Goal: Navigation & Orientation: Find specific page/section

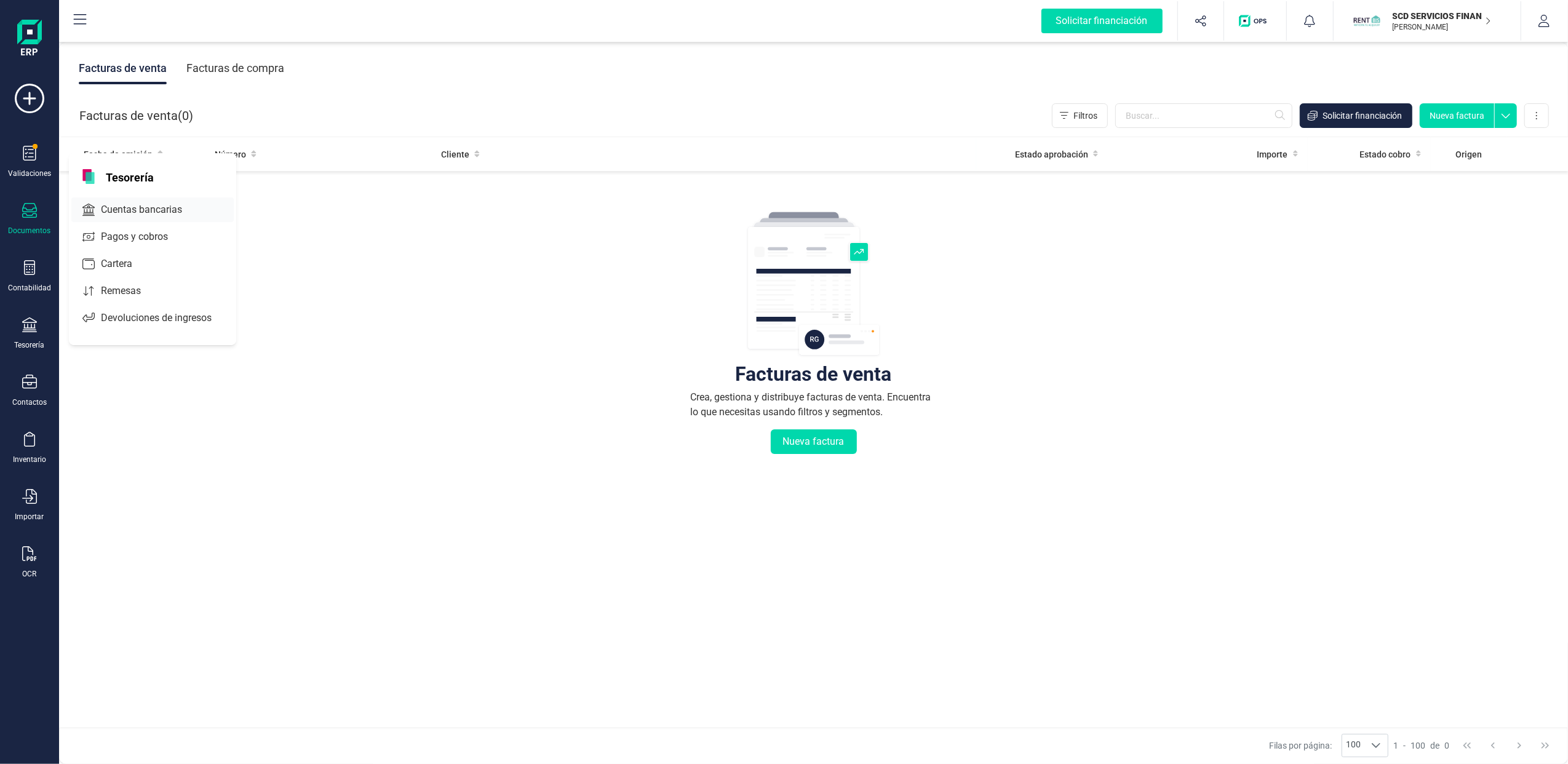
click at [146, 208] on span "Cuentas bancarias" at bounding box center [150, 210] width 109 height 15
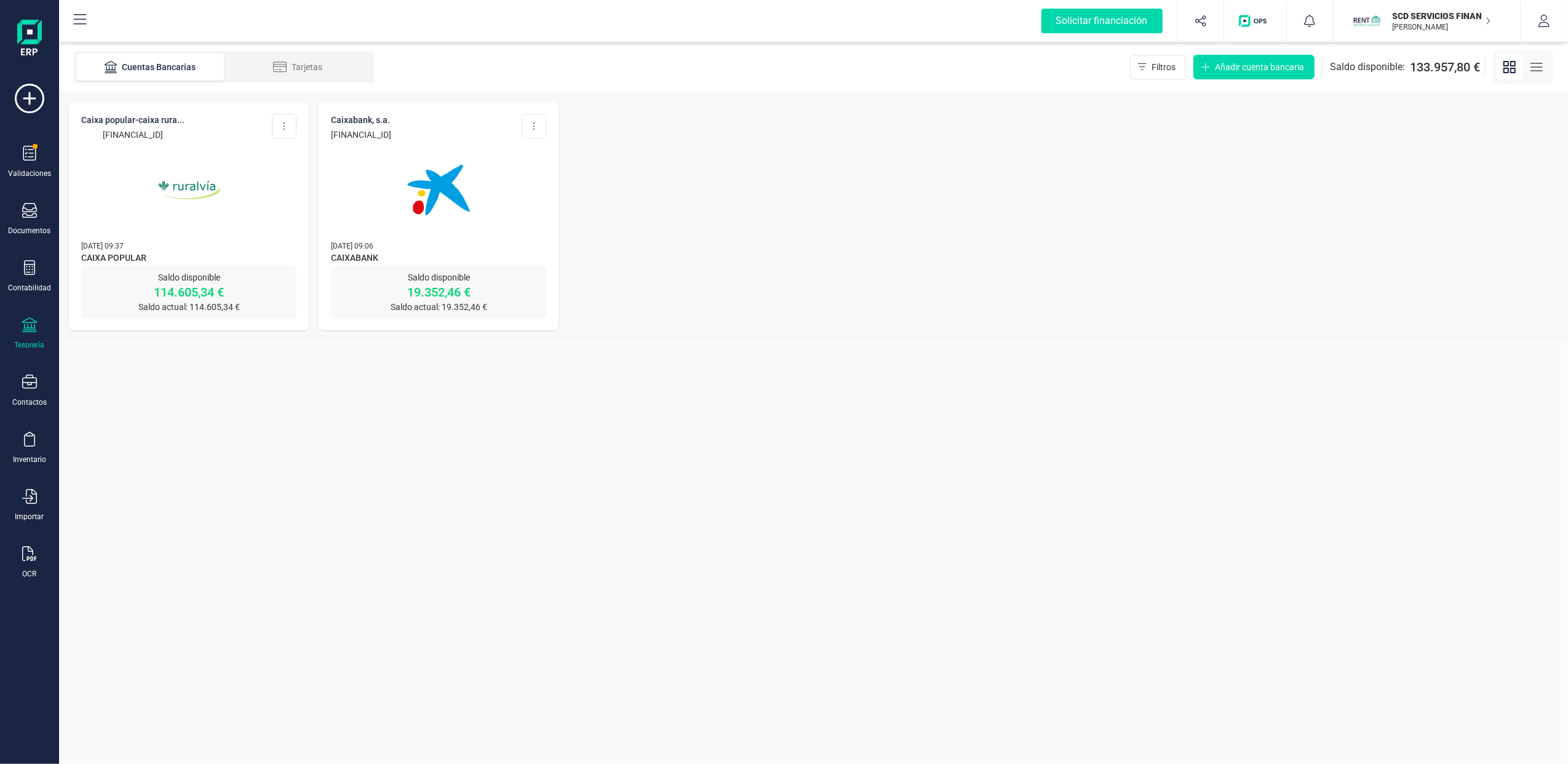
click at [156, 232] on img at bounding box center [189, 190] width 103 height 103
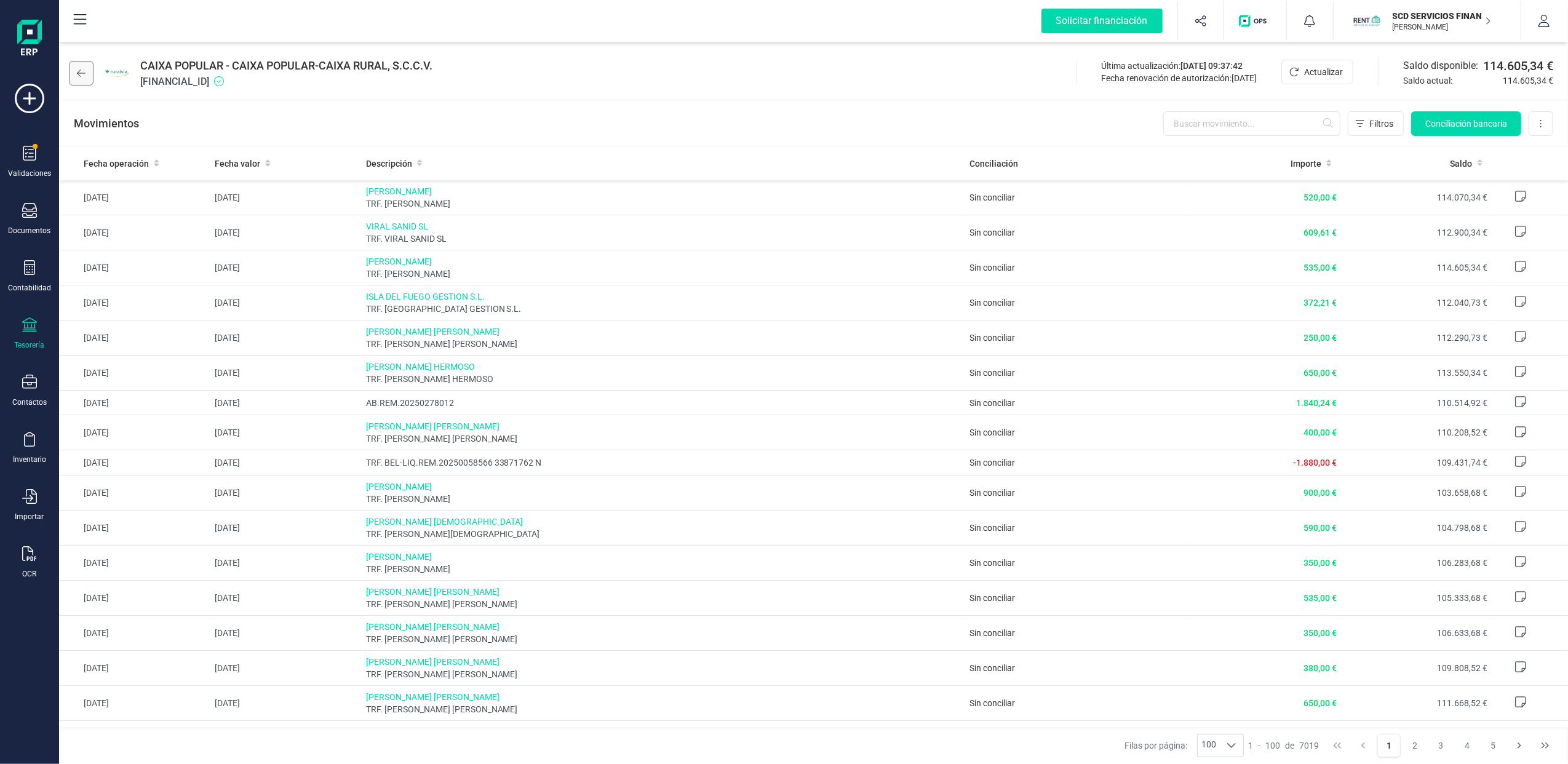
click at [77, 69] on icon at bounding box center [81, 73] width 9 height 10
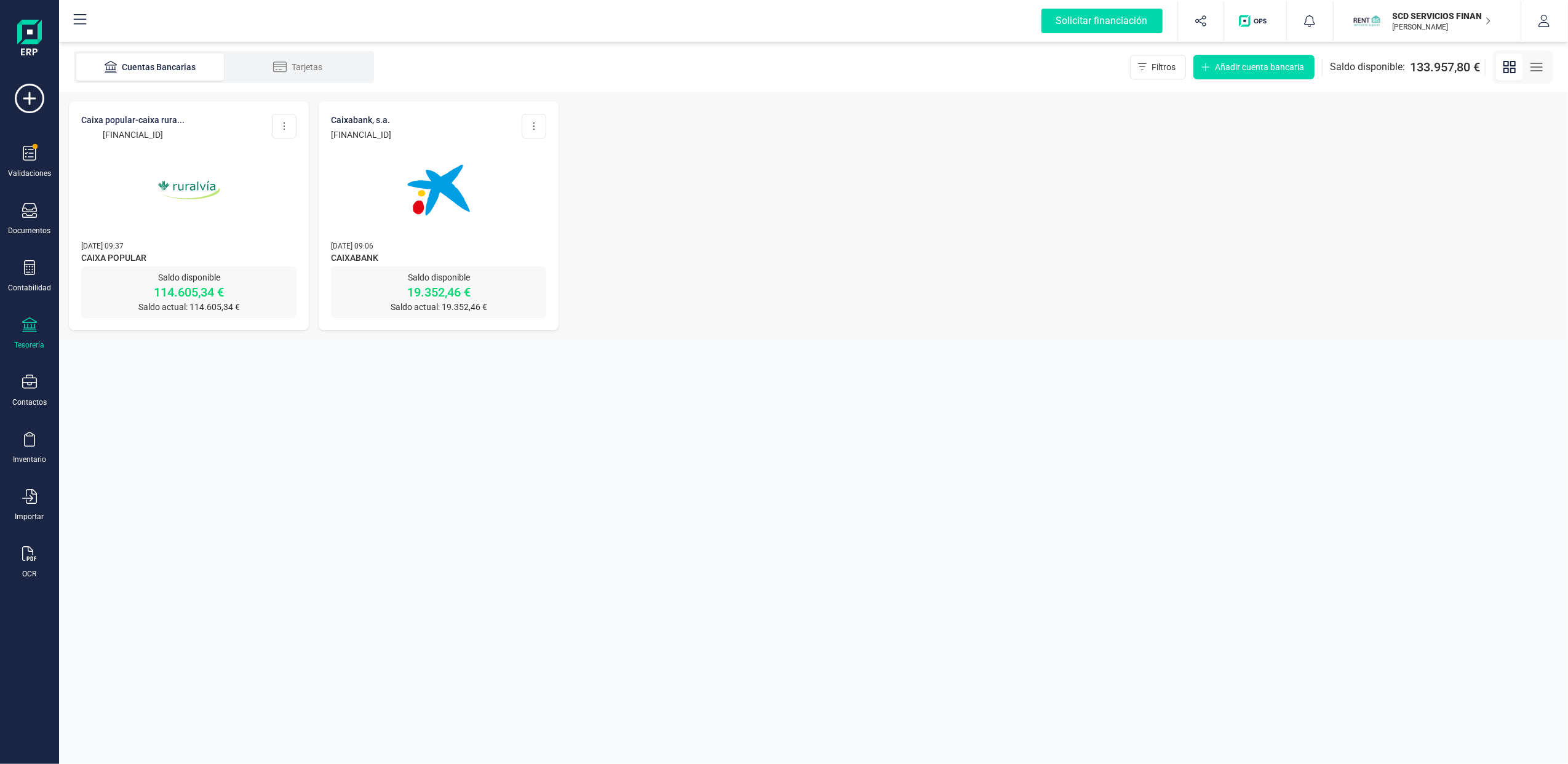
click at [401, 210] on img at bounding box center [438, 190] width 103 height 103
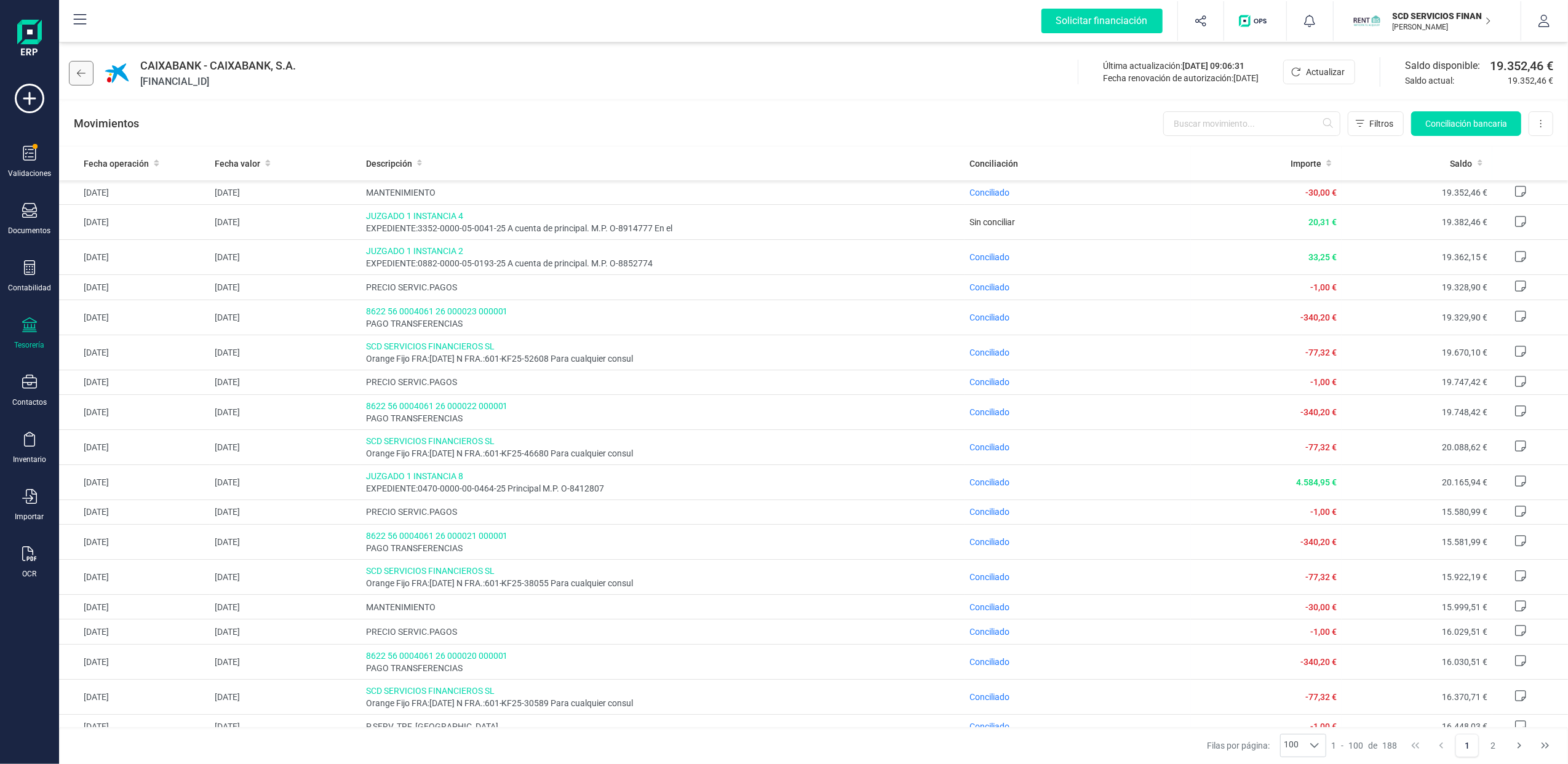
click at [80, 65] on button at bounding box center [81, 73] width 25 height 25
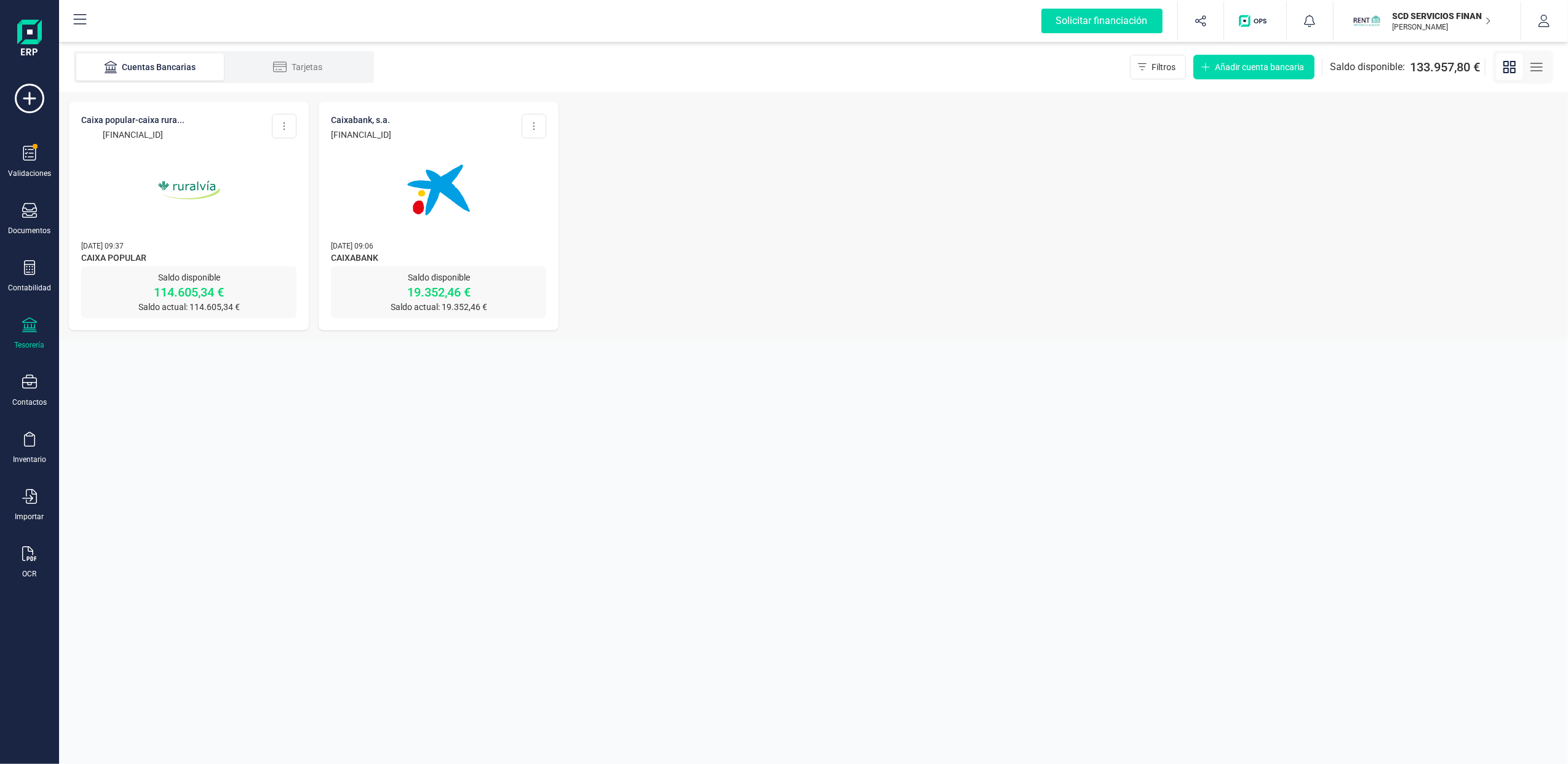
click at [161, 141] on img at bounding box center [189, 190] width 103 height 103
